Goal: Task Accomplishment & Management: Use online tool/utility

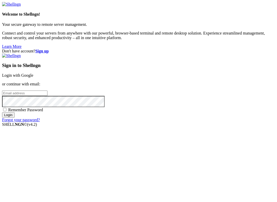
click at [33, 75] on link "Login with Google" at bounding box center [17, 75] width 31 height 4
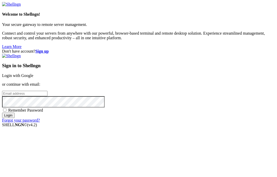
click at [33, 73] on link "Login with Google" at bounding box center [17, 75] width 31 height 4
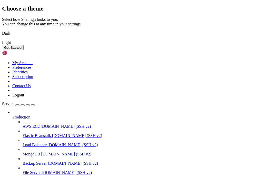
click at [2, 30] on img at bounding box center [2, 30] width 0 height 0
click at [207, 50] on div "Get Started" at bounding box center [138, 47] width 273 height 5
click at [24, 50] on button "Get Started" at bounding box center [13, 47] width 22 height 5
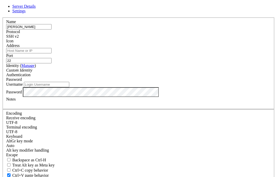
type input "joseph"
click at [36, 68] on label "Identity ( Manage )" at bounding box center [21, 65] width 30 height 4
click at [51, 53] on input "Address" at bounding box center [28, 50] width 45 height 5
type input "j"
type input "70.97.225.194"
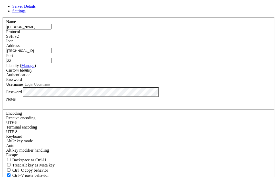
click at [69, 87] on input "Username" at bounding box center [46, 84] width 45 height 5
type input "joseph"
click at [158, 106] on div at bounding box center [138, 103] width 264 height 5
click at [175, 106] on div at bounding box center [138, 103] width 264 height 5
click at [13, 53] on label "Port" at bounding box center [9, 55] width 7 height 4
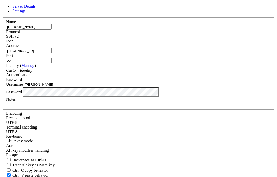
click at [51, 58] on input "22" at bounding box center [28, 60] width 45 height 5
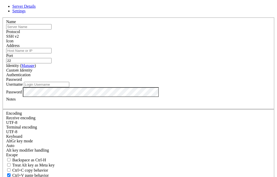
click at [2, 17] on icon at bounding box center [2, 17] width 0 height 0
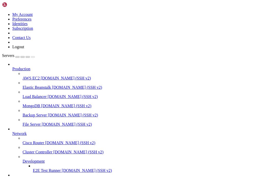
scroll to position [23, 0]
click at [50, 176] on span "70.97.225.194 (SSH v2)" at bounding box center [70, 179] width 49 height 4
